Goal: Manage account settings

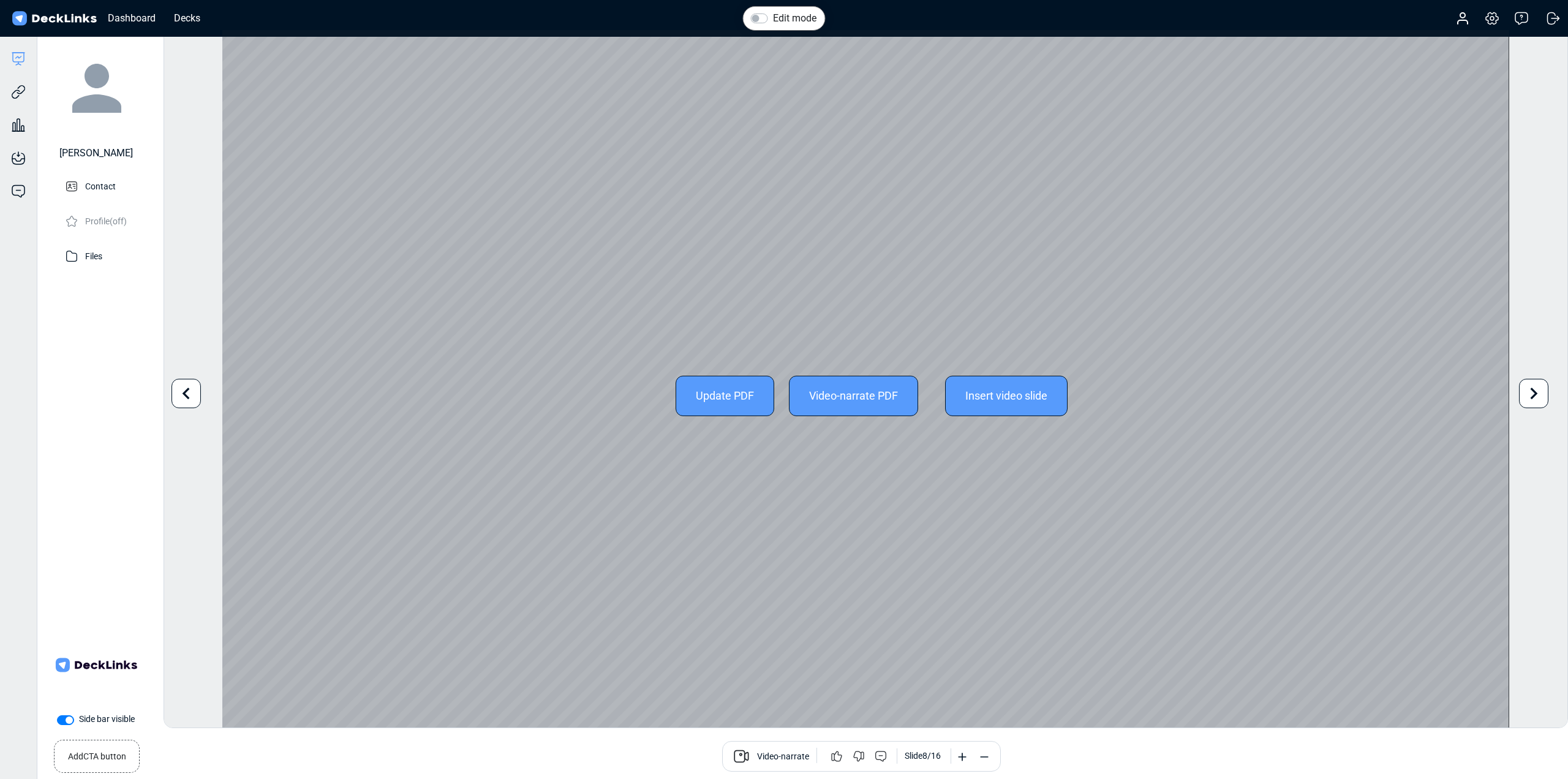
click at [178, 396] on icon at bounding box center [186, 394] width 23 height 23
click at [178, 396] on icon at bounding box center [186, 394] width 23 height 23
click at [179, 396] on icon at bounding box center [186, 394] width 23 height 23
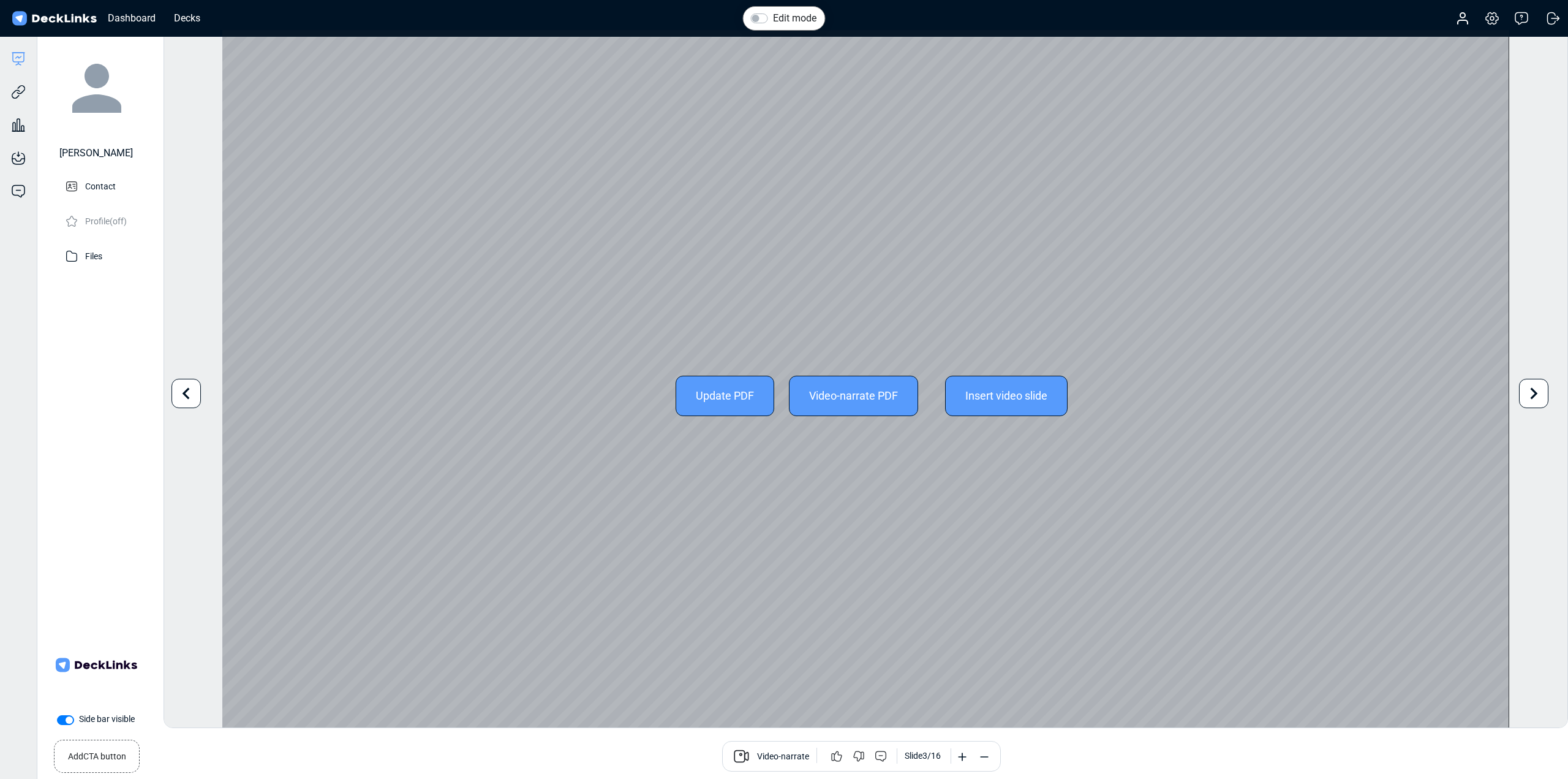
click at [183, 396] on icon at bounding box center [186, 394] width 23 height 23
click at [183, 396] on icon at bounding box center [186, 394] width 23 height 23
click at [183, 396] on div "Edit mode Change photo Updating this image will immediately apply to all of you…" at bounding box center [865, 379] width 1404 height 698
click at [1535, 389] on icon at bounding box center [1534, 394] width 23 height 23
click at [1533, 393] on icon at bounding box center [1534, 394] width 23 height 23
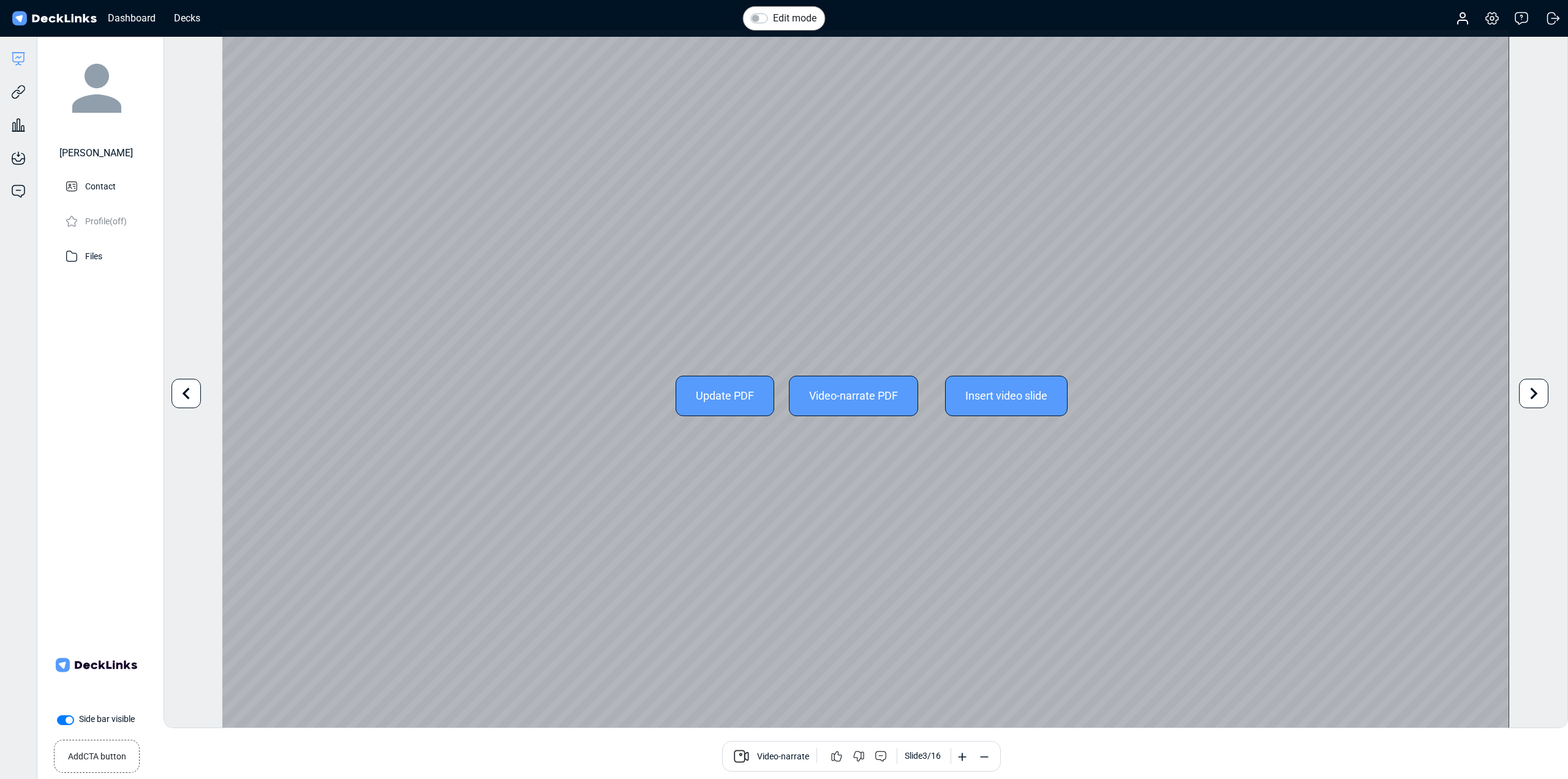
click at [1533, 393] on icon at bounding box center [1534, 394] width 23 height 23
click at [1533, 392] on icon at bounding box center [1534, 394] width 23 height 23
click at [1535, 392] on icon at bounding box center [1534, 393] width 7 height 12
click at [1539, 391] on icon at bounding box center [1534, 394] width 23 height 23
click at [1541, 391] on icon at bounding box center [1534, 394] width 23 height 23
